Goal: Task Accomplishment & Management: Use online tool/utility

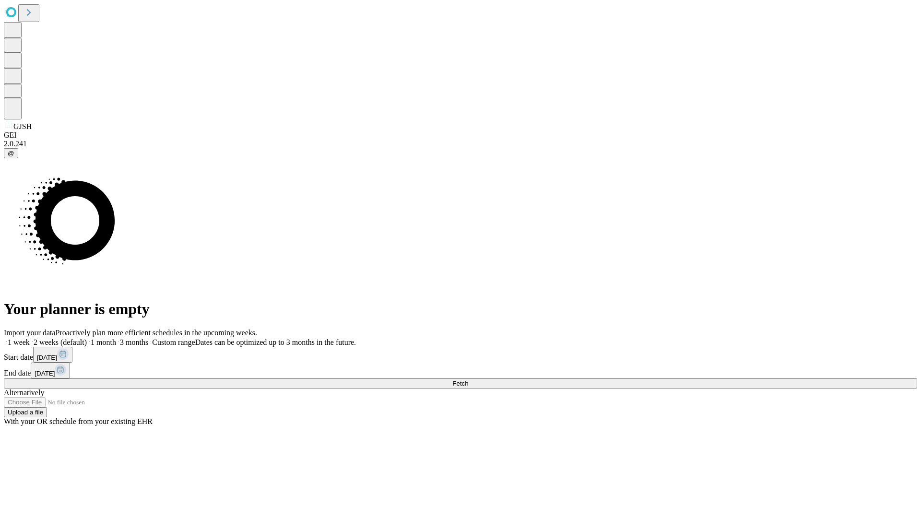
click at [468, 380] on span "Fetch" at bounding box center [460, 383] width 16 height 7
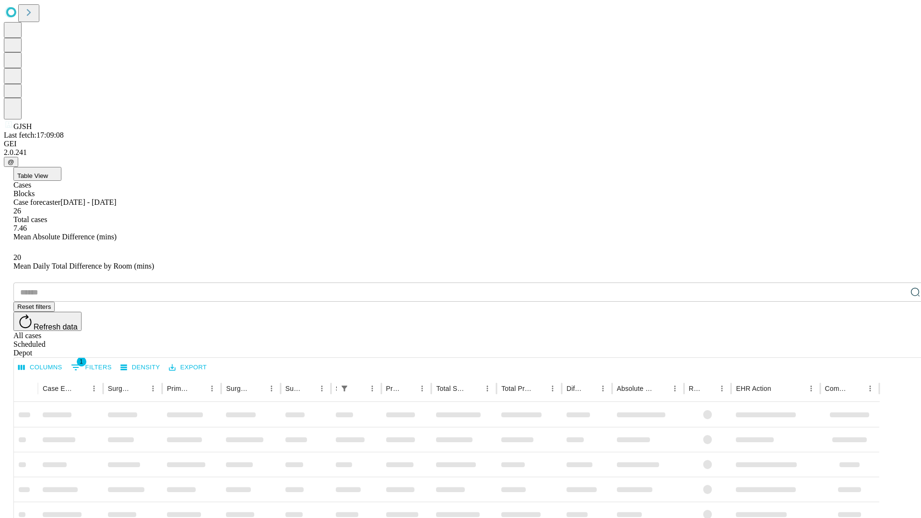
click at [896, 349] on div "Depot" at bounding box center [469, 353] width 913 height 9
